Goal: Check status: Check status

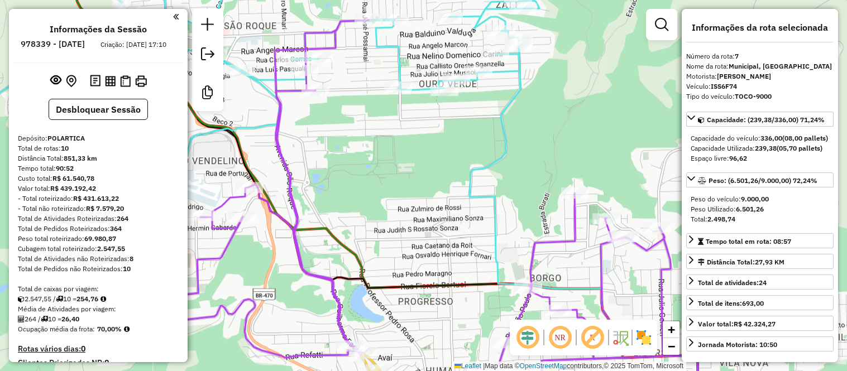
select select "**********"
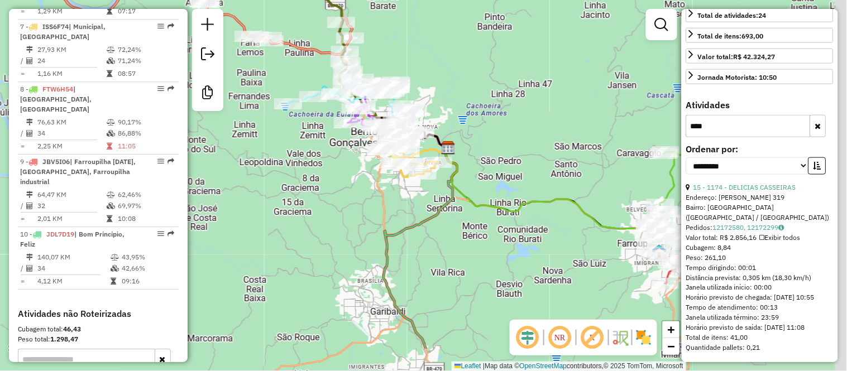
drag, startPoint x: 585, startPoint y: 131, endPoint x: 406, endPoint y: 42, distance: 200.2
click at [406, 42] on div "Janela de atendimento Grade de atendimento Capacidade Transportadoras Veículos …" at bounding box center [423, 185] width 847 height 371
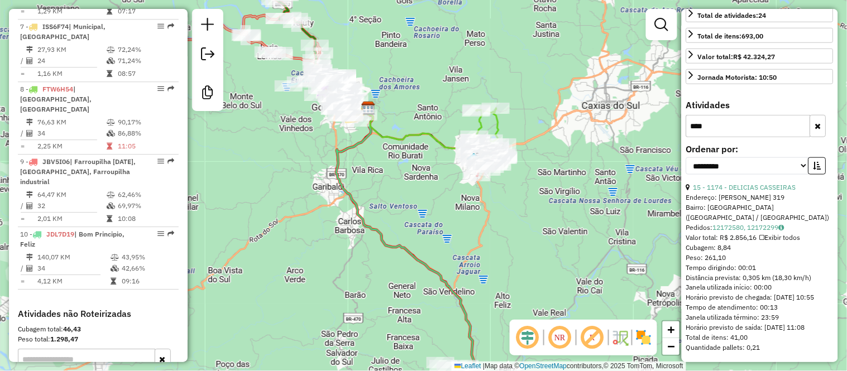
drag, startPoint x: 495, startPoint y: 102, endPoint x: 421, endPoint y: 98, distance: 73.8
click at [421, 98] on div "Janela de atendimento Grade de atendimento Capacidade Transportadoras Veículos …" at bounding box center [423, 185] width 847 height 371
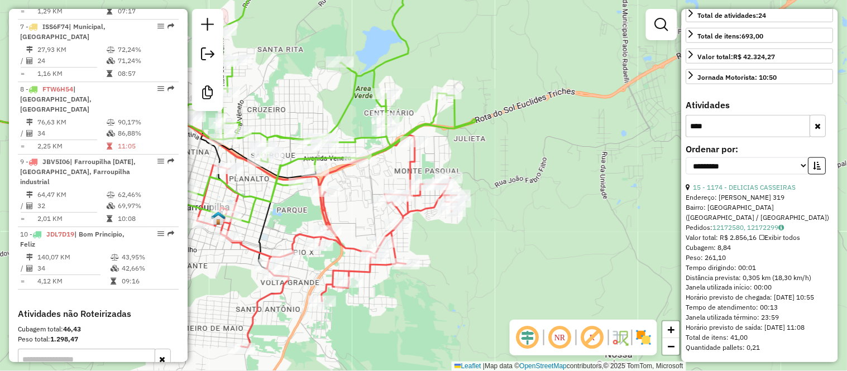
drag, startPoint x: 453, startPoint y: 142, endPoint x: 483, endPoint y: 137, distance: 30.6
click at [483, 137] on div "Janela de atendimento Grade de atendimento Capacidade Transportadoras Veículos …" at bounding box center [423, 185] width 847 height 371
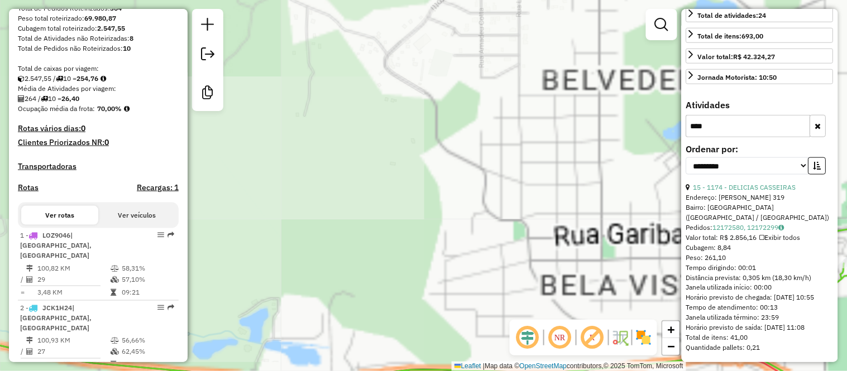
scroll to position [0, 0]
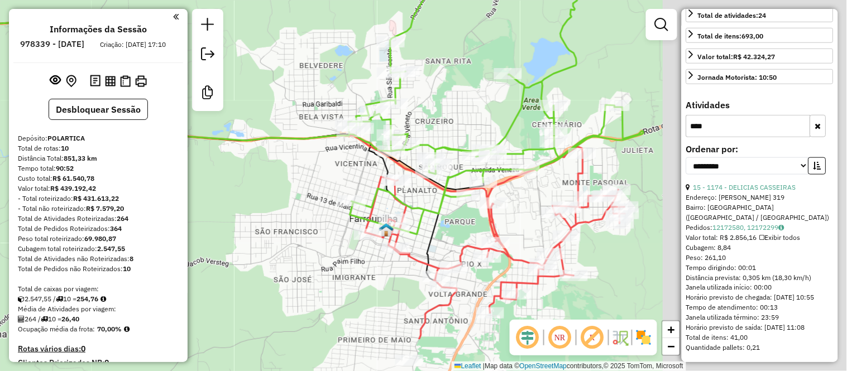
drag, startPoint x: 542, startPoint y: 151, endPoint x: 311, endPoint y: 81, distance: 240.6
click at [311, 81] on div "Janela de atendimento Grade de atendimento Capacidade Transportadoras Veículos …" at bounding box center [423, 185] width 847 height 371
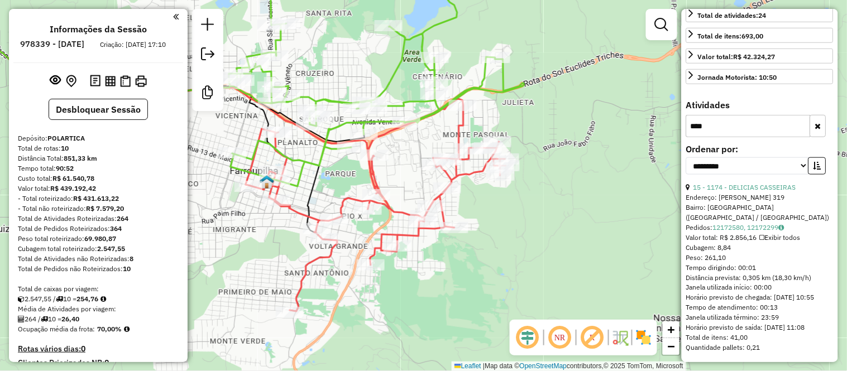
drag, startPoint x: 350, startPoint y: 165, endPoint x: 398, endPoint y: 181, distance: 51.4
click at [398, 181] on div "Janela de atendimento Grade de atendimento Capacidade Transportadoras Veículos …" at bounding box center [423, 185] width 847 height 371
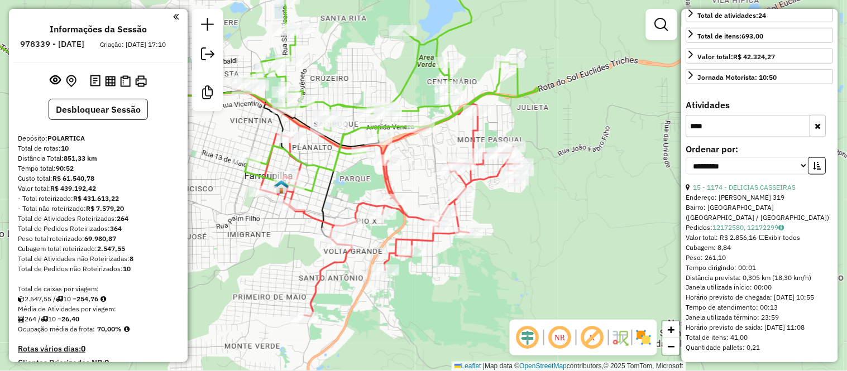
drag, startPoint x: 400, startPoint y: 176, endPoint x: 415, endPoint y: 181, distance: 15.4
click at [415, 181] on div "Janela de atendimento Grade de atendimento Capacidade Transportadoras Veículos …" at bounding box center [423, 185] width 847 height 371
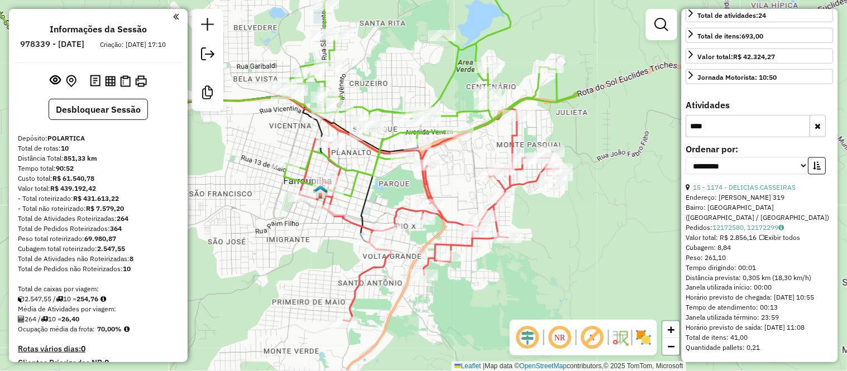
drag, startPoint x: 566, startPoint y: 126, endPoint x: 605, endPoint y: 131, distance: 39.4
click at [605, 131] on div "Janela de atendimento Grade de atendimento Capacidade Transportadoras Veículos …" at bounding box center [423, 185] width 847 height 371
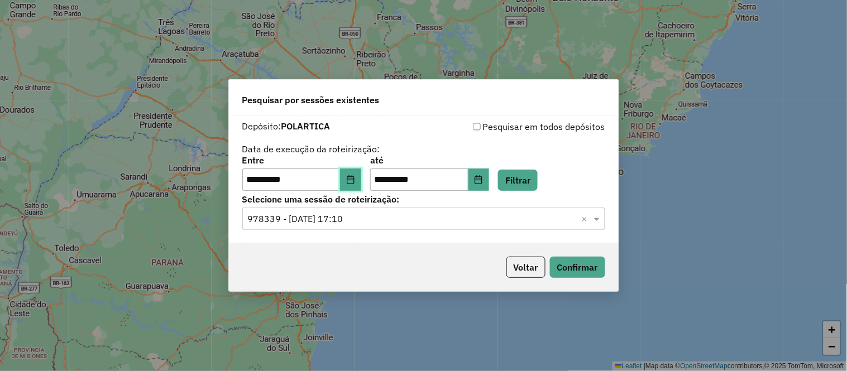
click at [360, 185] on button "Choose Date" at bounding box center [350, 180] width 21 height 22
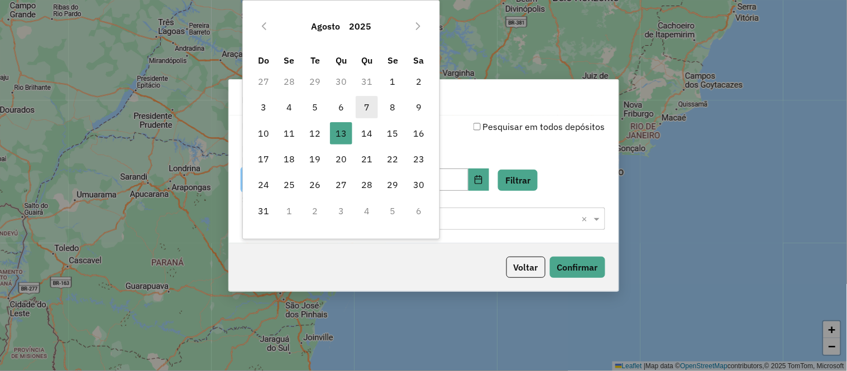
click at [367, 113] on span "7" at bounding box center [366, 107] width 22 height 22
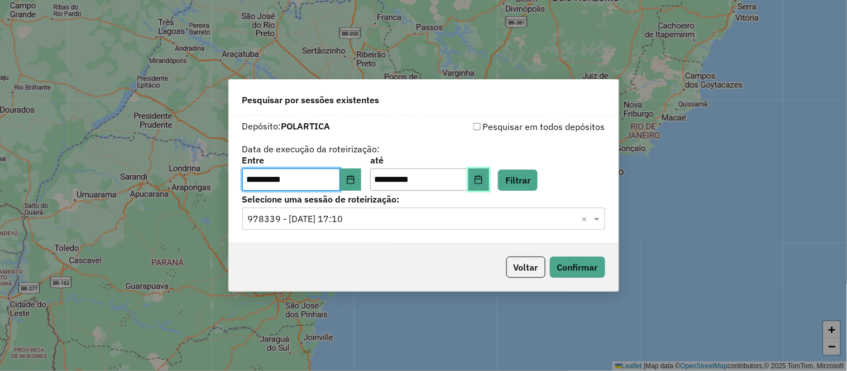
click at [483, 175] on icon "Choose Date" at bounding box center [478, 179] width 9 height 9
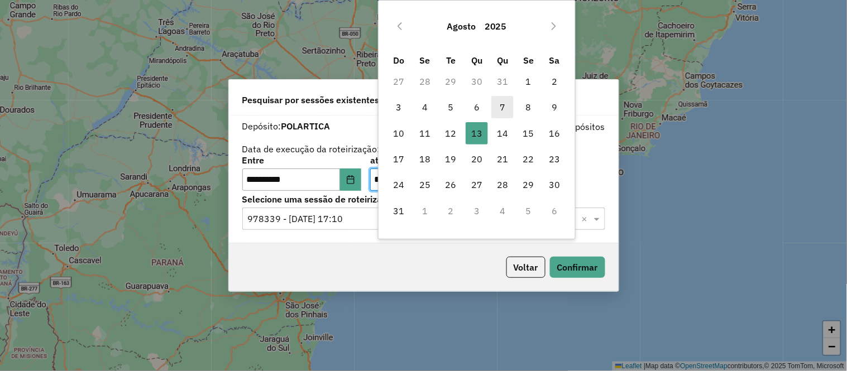
click at [508, 103] on span "7" at bounding box center [502, 107] width 22 height 22
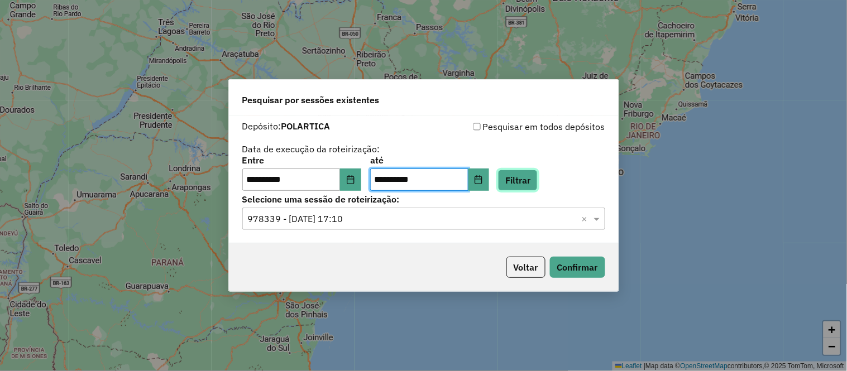
click at [537, 177] on button "Filtrar" at bounding box center [518, 180] width 40 height 21
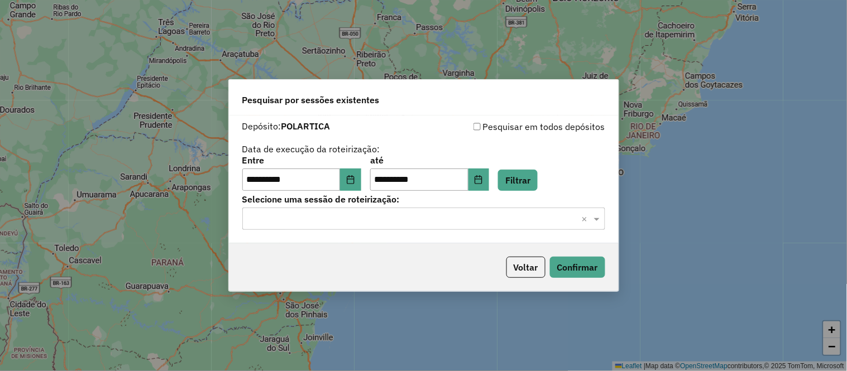
click at [532, 218] on input "text" at bounding box center [412, 219] width 329 height 13
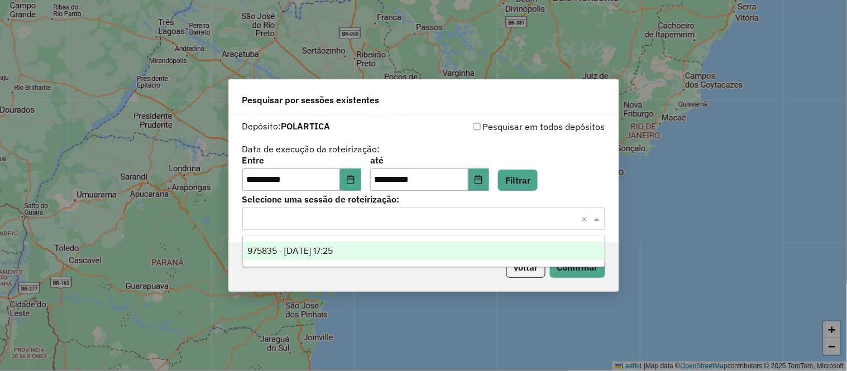
click at [435, 251] on div "975835 - 07/08/2025 17:25" at bounding box center [424, 251] width 362 height 19
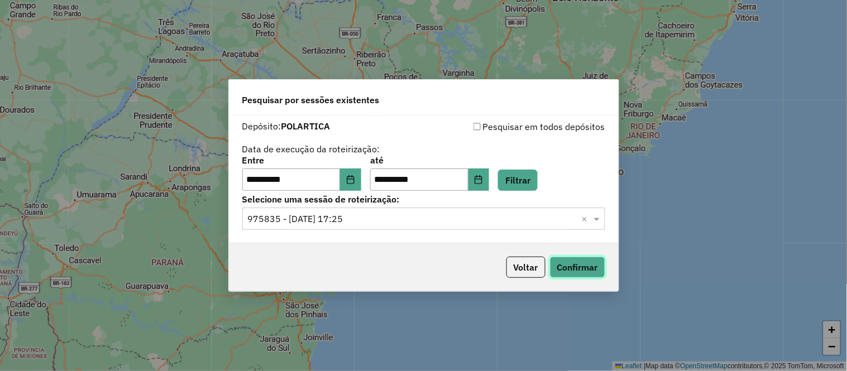
click at [571, 271] on button "Confirmar" at bounding box center [577, 267] width 55 height 21
click at [355, 177] on icon "Choose Date" at bounding box center [350, 179] width 9 height 9
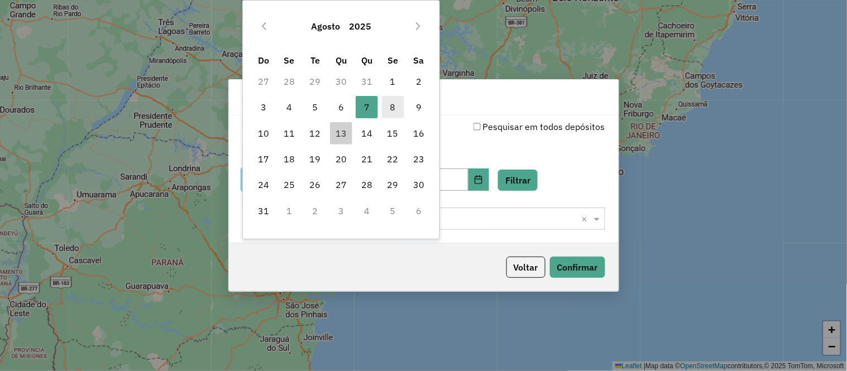
click at [391, 104] on span "8" at bounding box center [393, 107] width 22 height 22
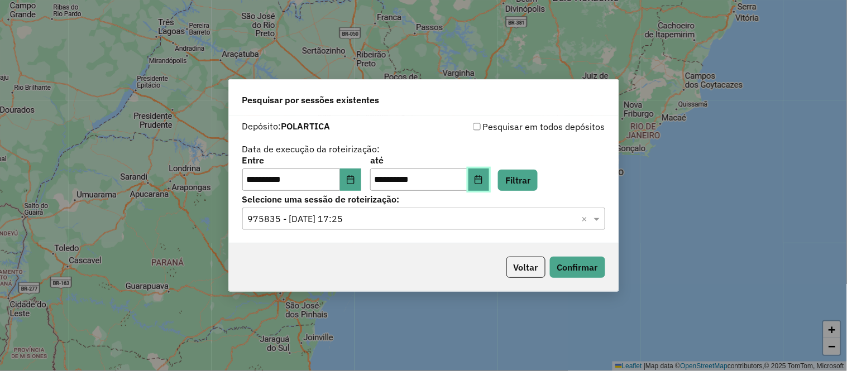
click at [483, 182] on icon "Choose Date" at bounding box center [478, 179] width 9 height 9
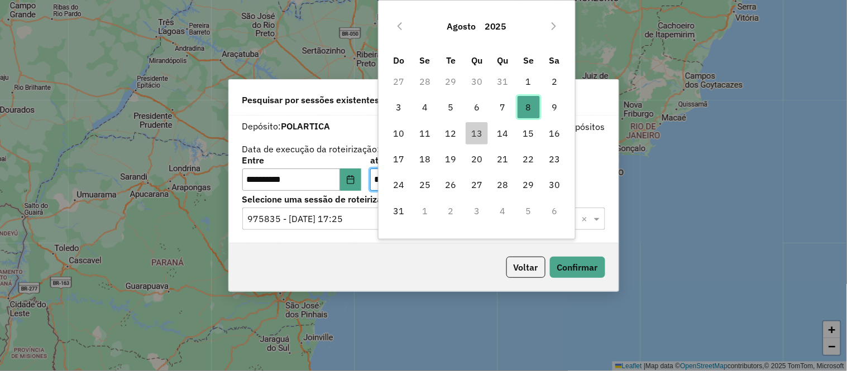
click at [526, 102] on span "8" at bounding box center [528, 107] width 22 height 22
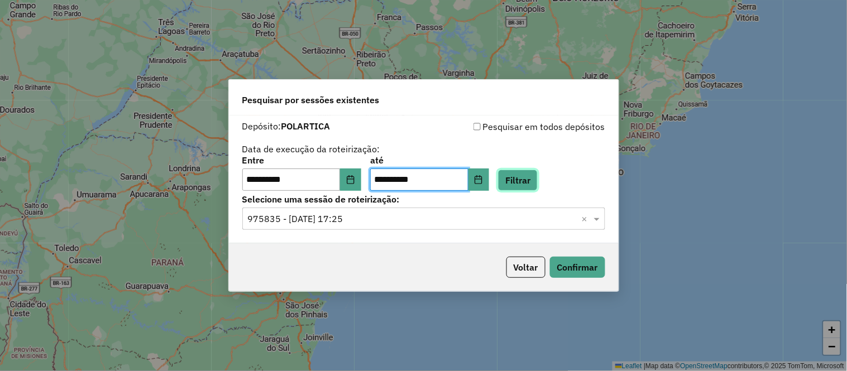
click at [532, 183] on button "Filtrar" at bounding box center [518, 180] width 40 height 21
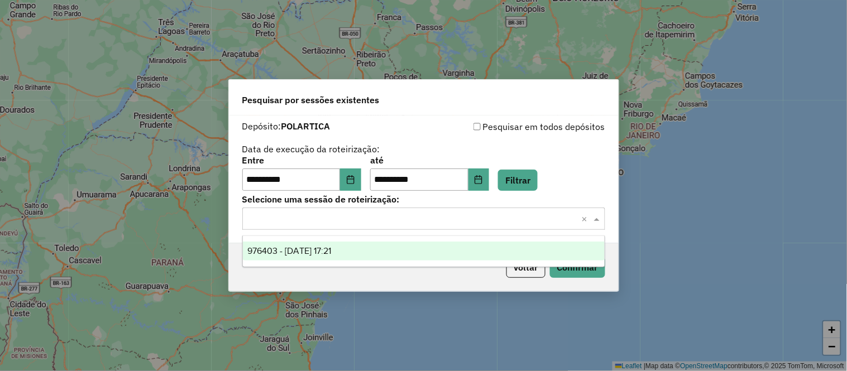
click at [387, 218] on input "text" at bounding box center [412, 219] width 329 height 13
click at [331, 249] on span "976403 - 08/08/2025 17:21" at bounding box center [289, 250] width 84 height 9
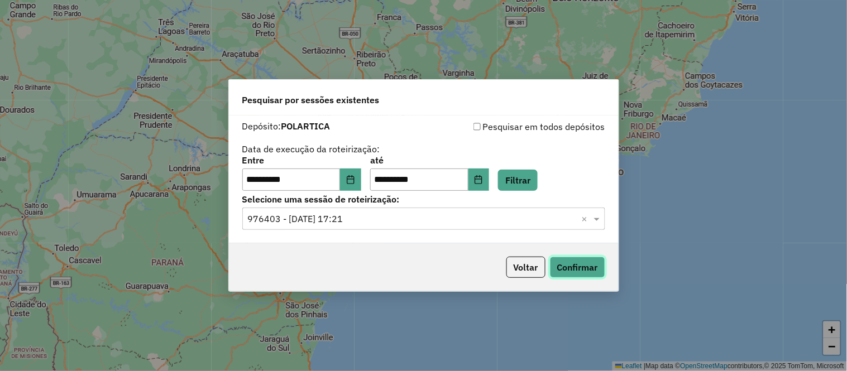
click at [576, 263] on button "Confirmar" at bounding box center [577, 267] width 55 height 21
click at [361, 176] on button "Choose Date" at bounding box center [350, 180] width 21 height 22
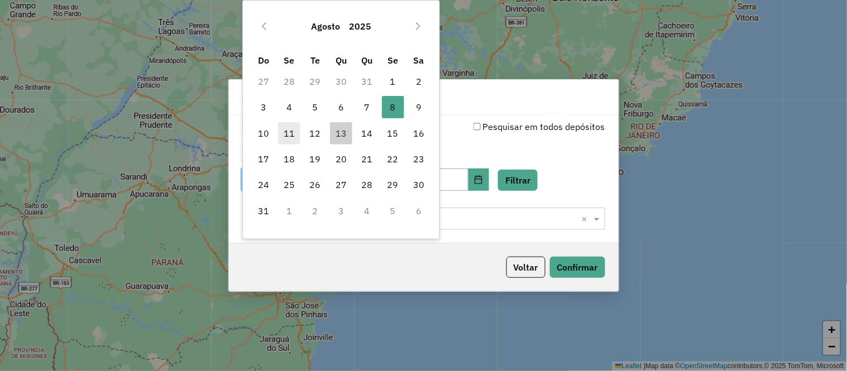
click at [290, 133] on span "11" at bounding box center [289, 133] width 22 height 22
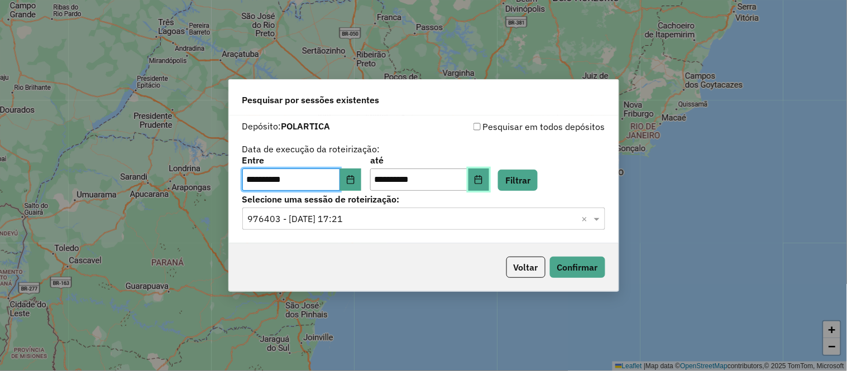
click at [482, 179] on icon "Choose Date" at bounding box center [478, 179] width 7 height 9
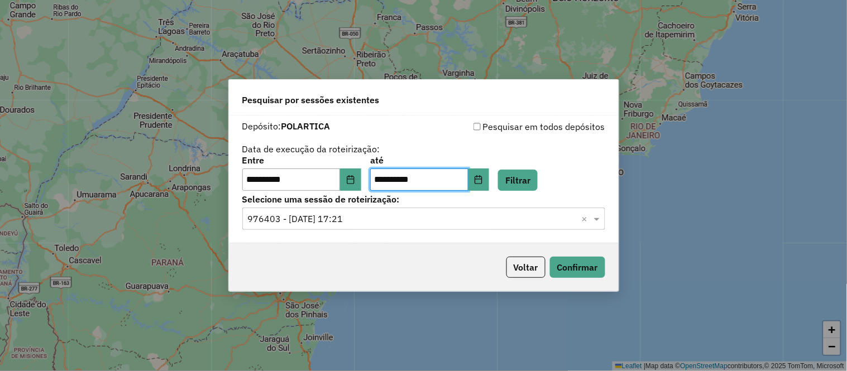
click at [588, 140] on div "**********" at bounding box center [423, 155] width 363 height 71
click at [531, 182] on button "Filtrar" at bounding box center [518, 180] width 40 height 21
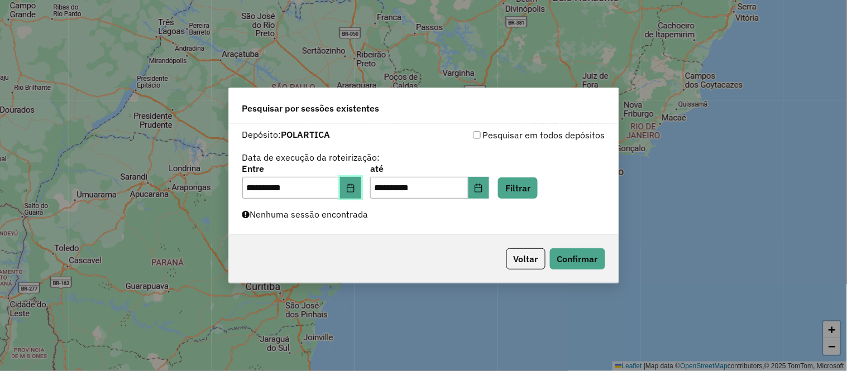
click at [354, 187] on icon "Choose Date" at bounding box center [350, 188] width 7 height 9
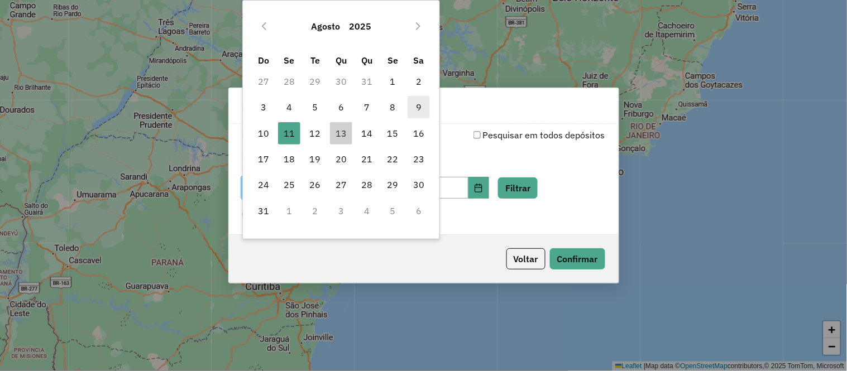
click at [416, 104] on span "9" at bounding box center [418, 107] width 22 height 22
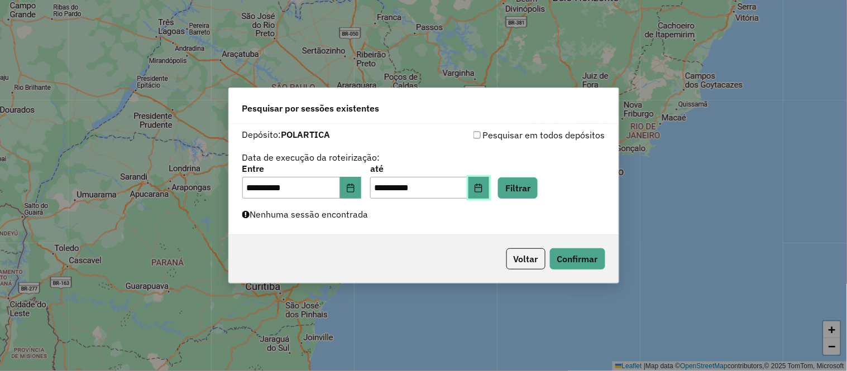
click at [483, 184] on icon "Choose Date" at bounding box center [478, 188] width 9 height 9
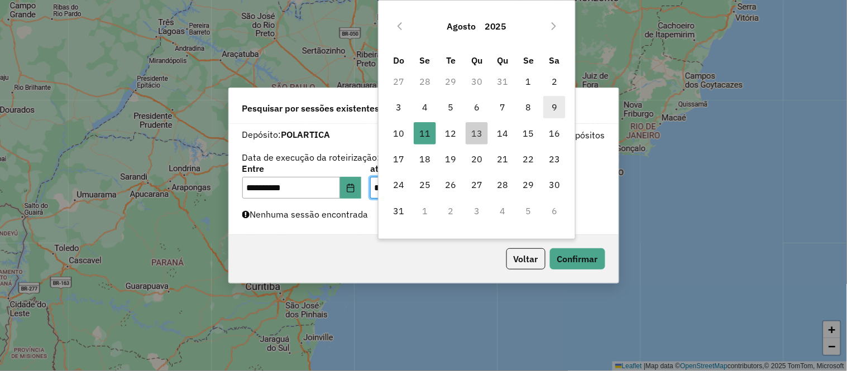
click at [551, 105] on span "9" at bounding box center [554, 107] width 22 height 22
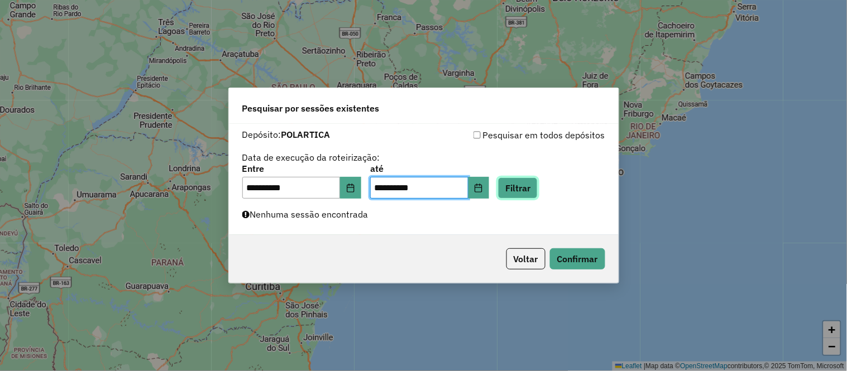
click at [535, 184] on button "Filtrar" at bounding box center [518, 187] width 40 height 21
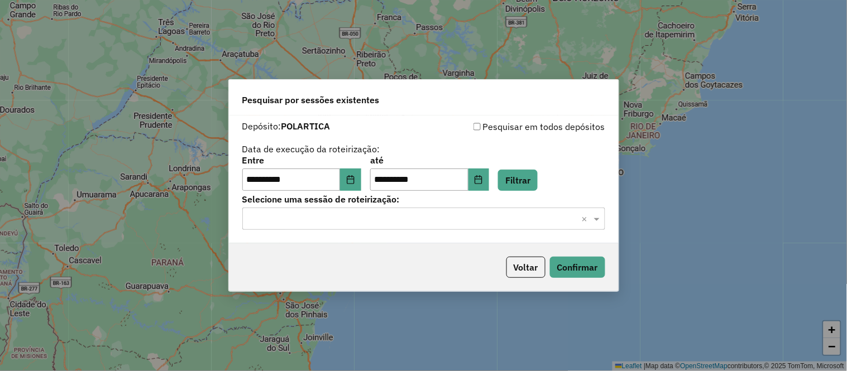
click at [498, 225] on input "text" at bounding box center [412, 219] width 329 height 13
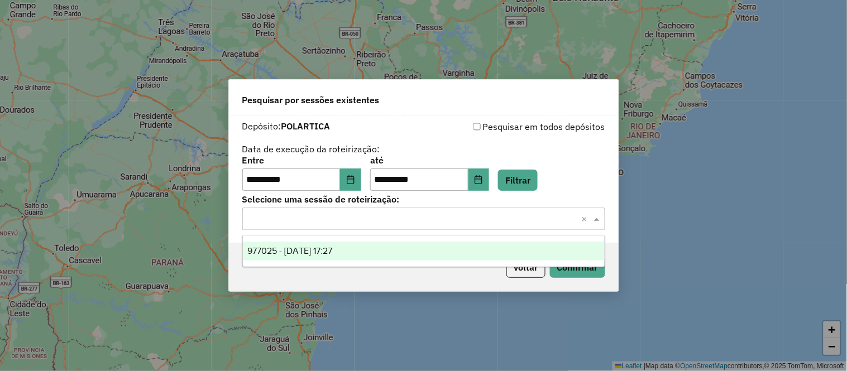
click at [401, 248] on div "977025 - 09/08/2025 17:27" at bounding box center [424, 251] width 362 height 19
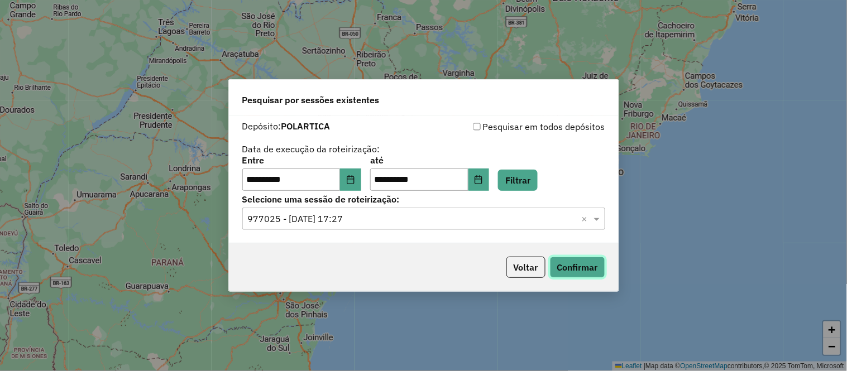
click at [571, 266] on button "Confirmar" at bounding box center [577, 267] width 55 height 21
click at [526, 268] on button "Voltar" at bounding box center [525, 267] width 39 height 21
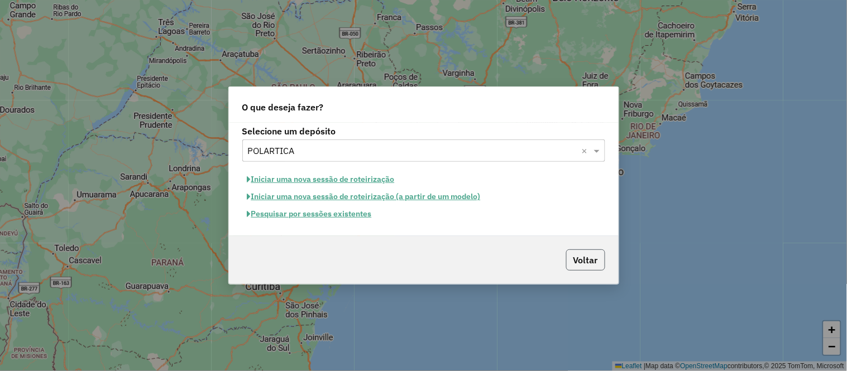
click at [589, 257] on button "Voltar" at bounding box center [585, 259] width 39 height 21
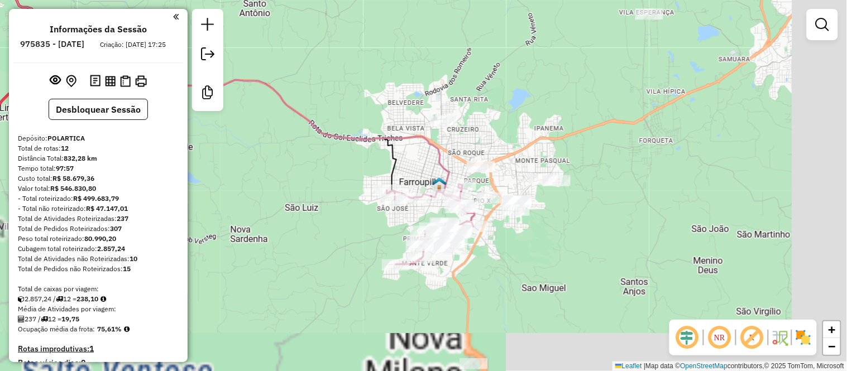
drag, startPoint x: 611, startPoint y: 214, endPoint x: 542, endPoint y: 138, distance: 101.9
click at [542, 138] on div "Janela de atendimento Grade de atendimento Capacidade Transportadoras Veículos …" at bounding box center [423, 185] width 847 height 371
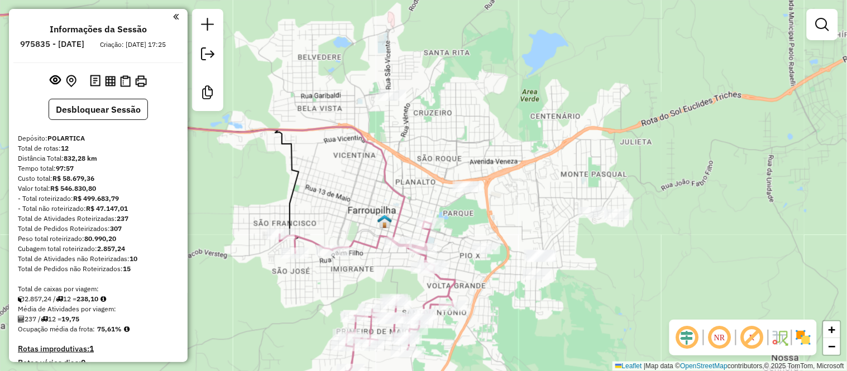
drag, startPoint x: 451, startPoint y: 151, endPoint x: 471, endPoint y: 137, distance: 24.8
click at [471, 137] on div "Janela de atendimento Grade de atendimento Capacidade Transportadoras Veículos …" at bounding box center [423, 185] width 847 height 371
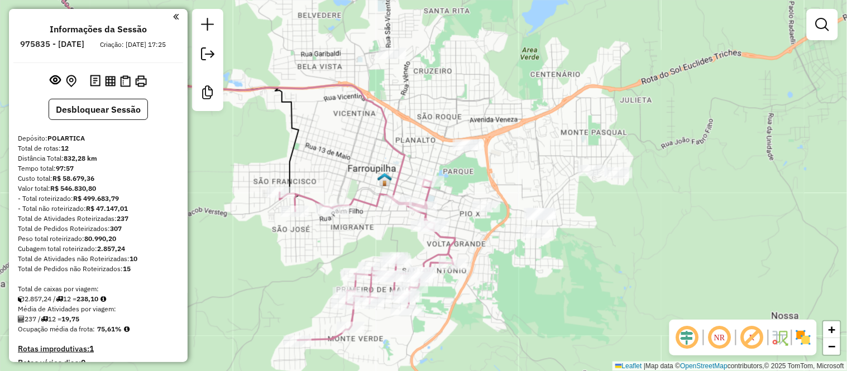
drag, startPoint x: 471, startPoint y: 148, endPoint x: 471, endPoint y: 107, distance: 41.9
click at [471, 107] on div "Janela de atendimento Grade de atendimento Capacidade Transportadoras Veículos …" at bounding box center [423, 185] width 847 height 371
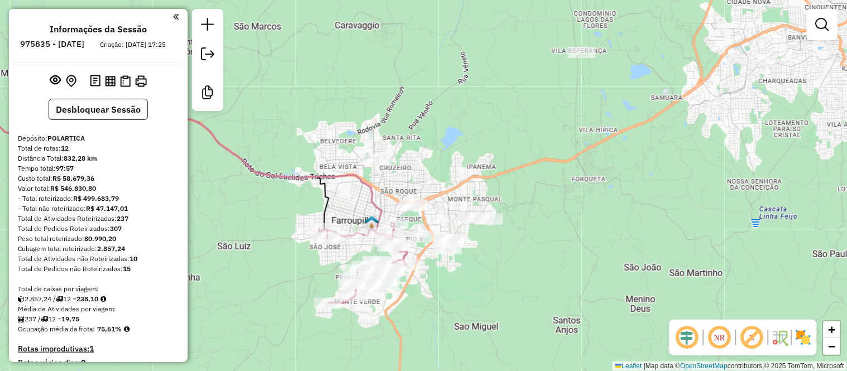
drag, startPoint x: 638, startPoint y: 115, endPoint x: 508, endPoint y: 194, distance: 152.3
click at [508, 194] on div "Janela de atendimento Grade de atendimento Capacidade Transportadoras Veículos …" at bounding box center [423, 185] width 847 height 371
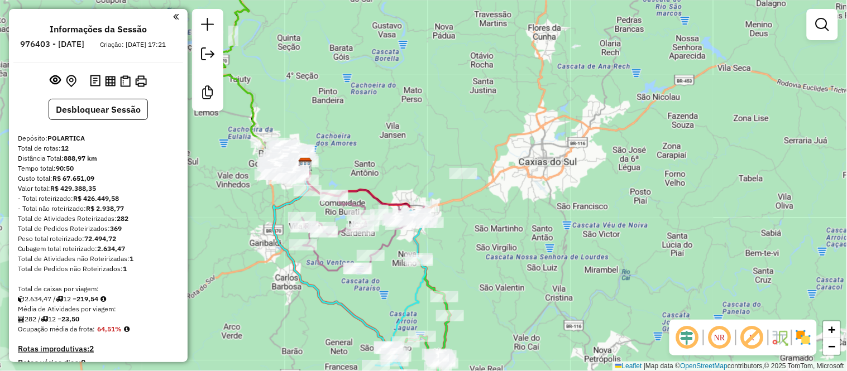
drag, startPoint x: 483, startPoint y: 227, endPoint x: 537, endPoint y: 210, distance: 57.2
click at [537, 210] on div "Janela de atendimento Grade de atendimento Capacidade Transportadoras Veículos …" at bounding box center [423, 185] width 847 height 371
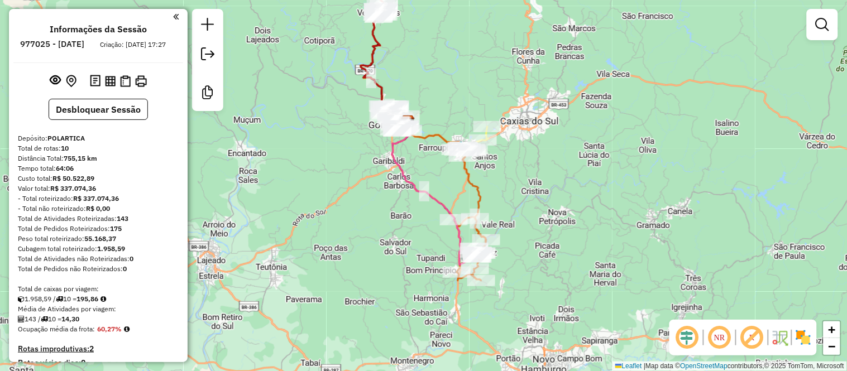
drag, startPoint x: 545, startPoint y: 244, endPoint x: 532, endPoint y: 199, distance: 47.0
click at [532, 200] on div "Janela de atendimento Grade de atendimento Capacidade Transportadoras Veículos …" at bounding box center [423, 185] width 847 height 371
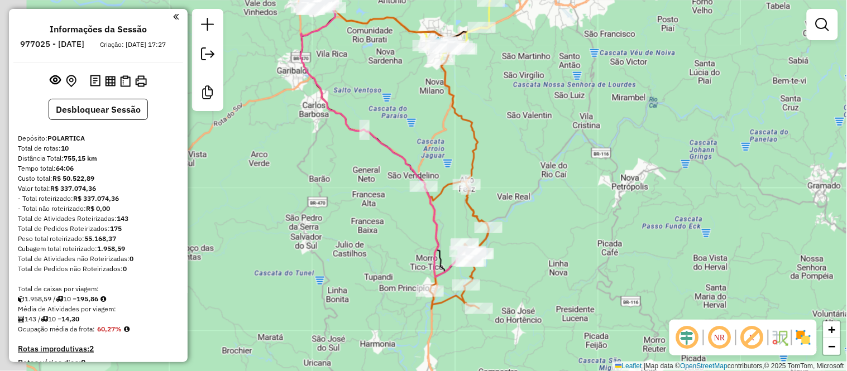
drag, startPoint x: 502, startPoint y: 230, endPoint x: 536, endPoint y: 209, distance: 39.6
click at [536, 209] on div "Janela de atendimento Grade de atendimento Capacidade Transportadoras Veículos …" at bounding box center [423, 185] width 847 height 371
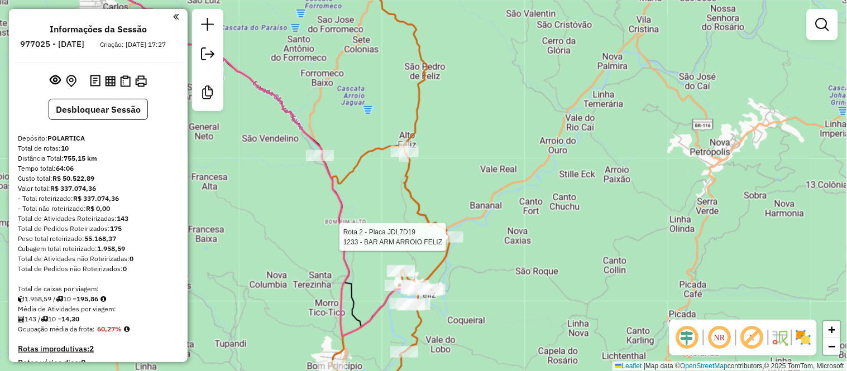
select select "**********"
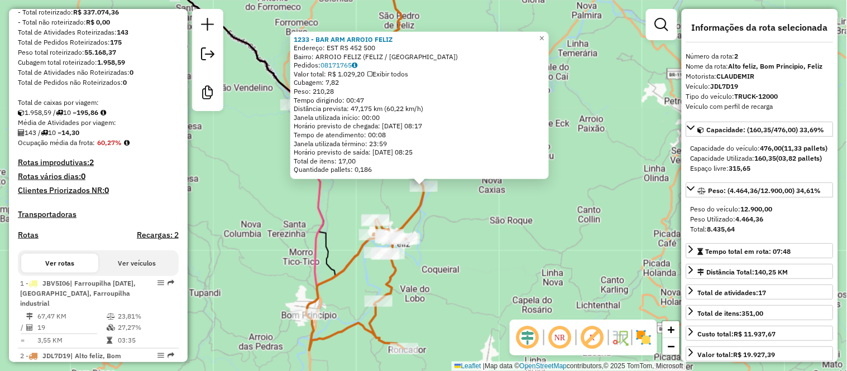
scroll to position [536, 0]
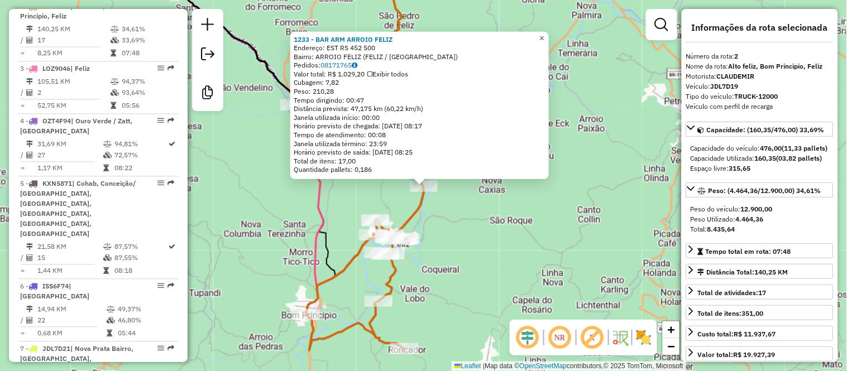
click at [544, 33] on span "×" at bounding box center [541, 37] width 5 height 9
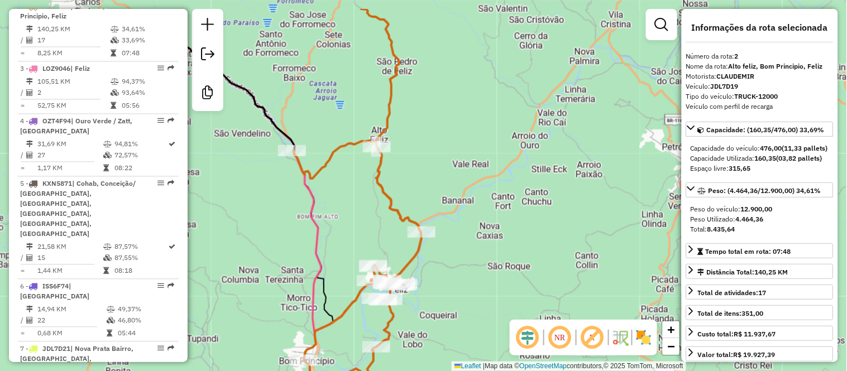
drag, startPoint x: 484, startPoint y: 97, endPoint x: 551, endPoint y: 142, distance: 80.8
click at [530, 141] on div "Janela de atendimento Grade de atendimento Capacidade Transportadoras Veículos …" at bounding box center [423, 185] width 847 height 371
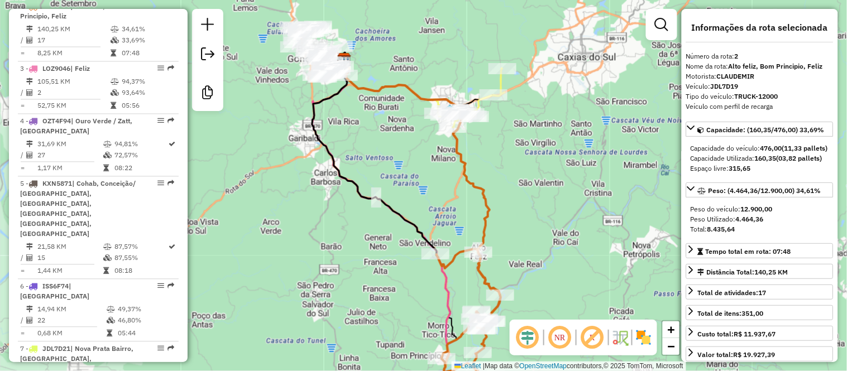
drag, startPoint x: 565, startPoint y: 77, endPoint x: 544, endPoint y: 192, distance: 116.9
click at [544, 192] on div "Janela de atendimento Grade de atendimento Capacidade Transportadoras Veículos …" at bounding box center [423, 185] width 847 height 371
